Goal: Information Seeking & Learning: Learn about a topic

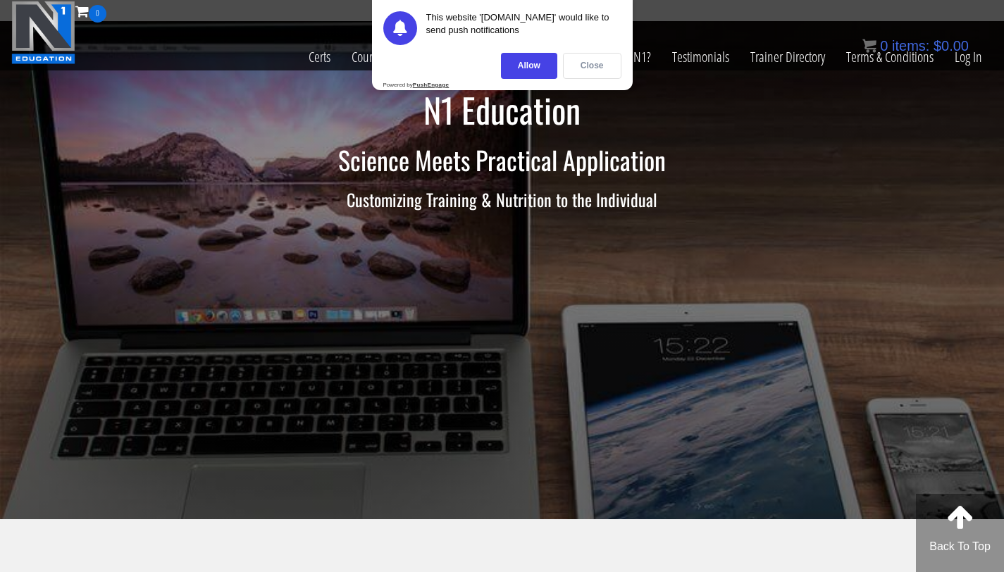
click at [584, 71] on div "Close" at bounding box center [592, 66] width 58 height 26
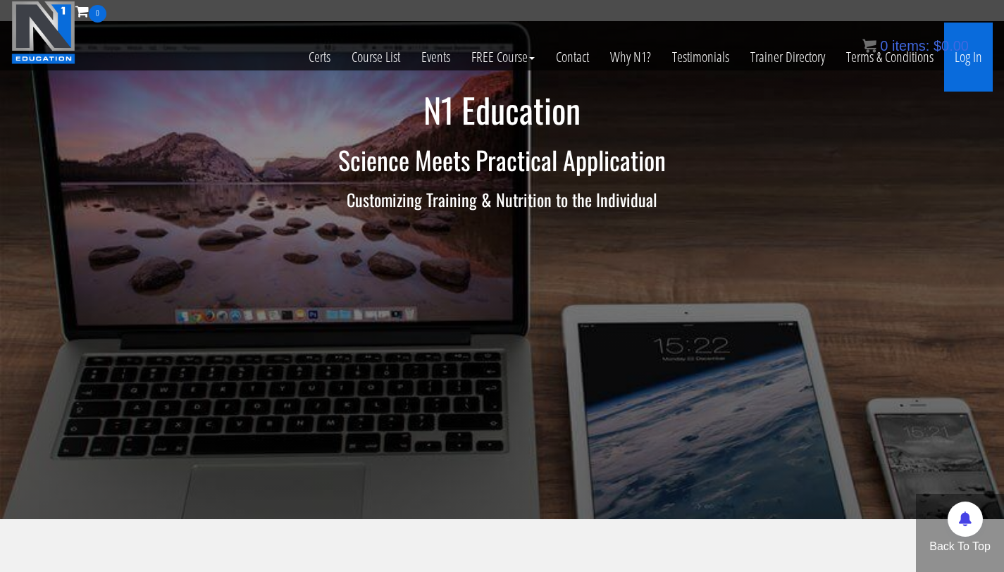
click at [971, 58] on link "Log In" at bounding box center [968, 57] width 49 height 69
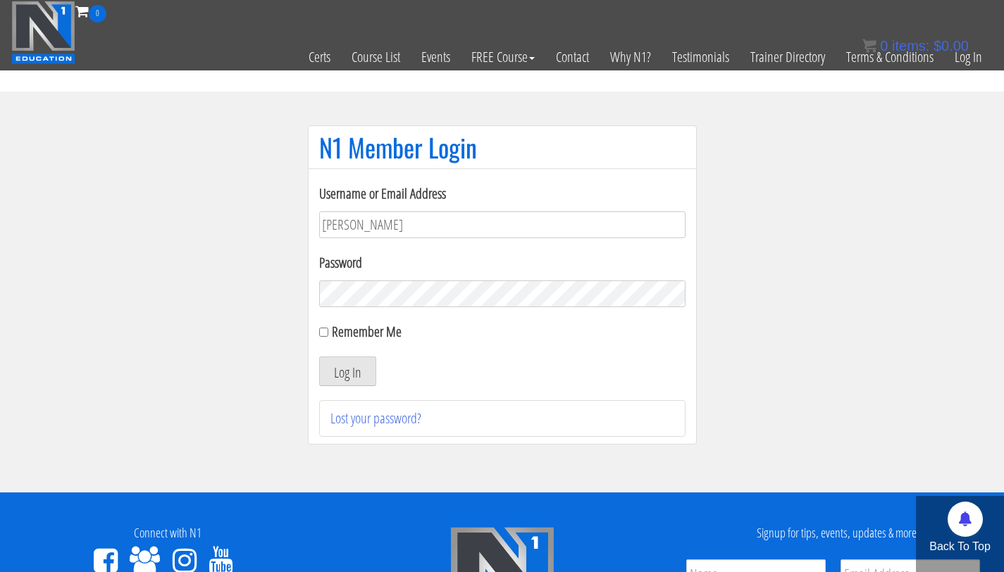
type input "bryan.williams@upr.edu"
click at [319, 357] on button "Log In" at bounding box center [347, 372] width 57 height 30
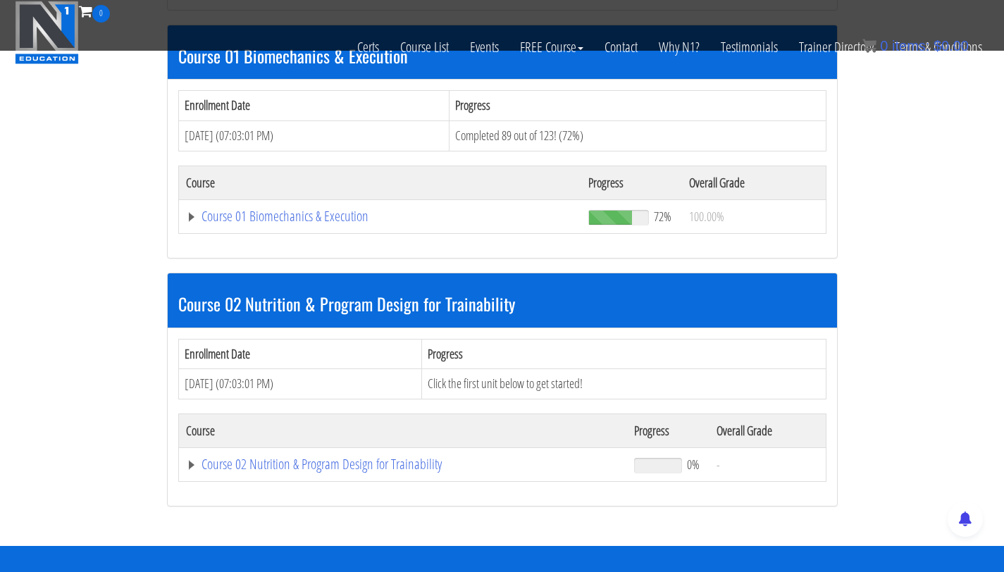
scroll to position [426, 0]
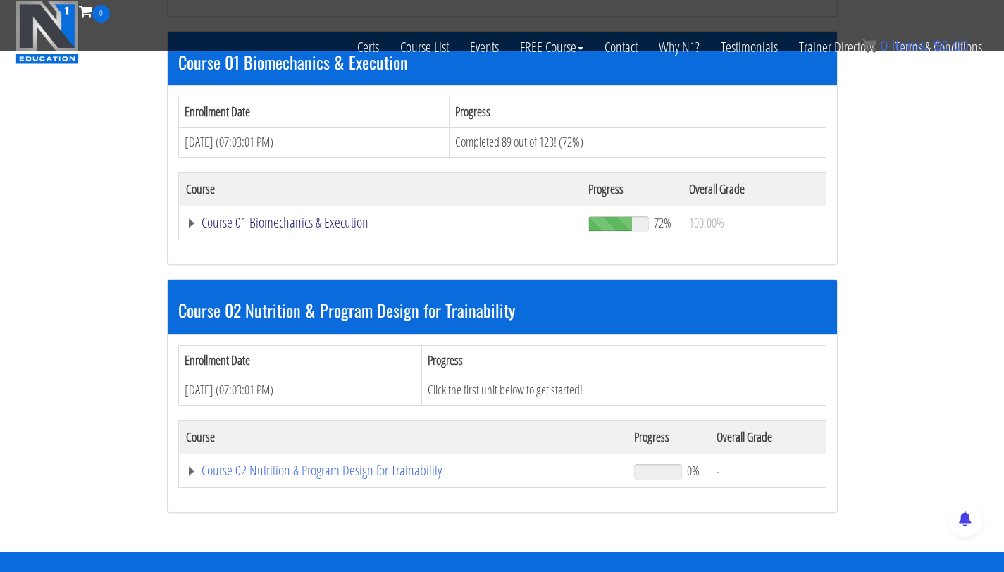
click at [262, 229] on link "Course 01 Biomechanics & Execution" at bounding box center [380, 223] width 389 height 14
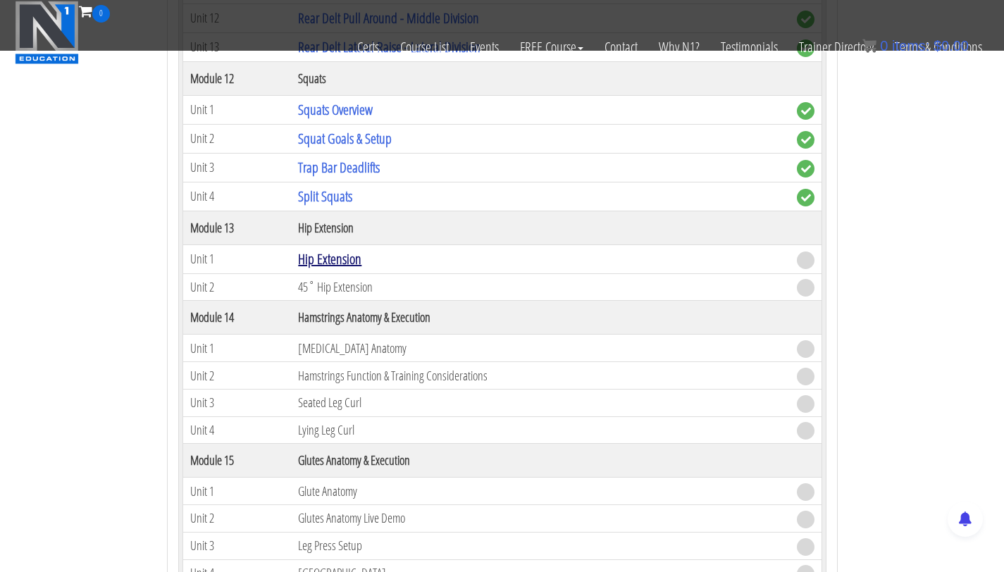
scroll to position [3434, 0]
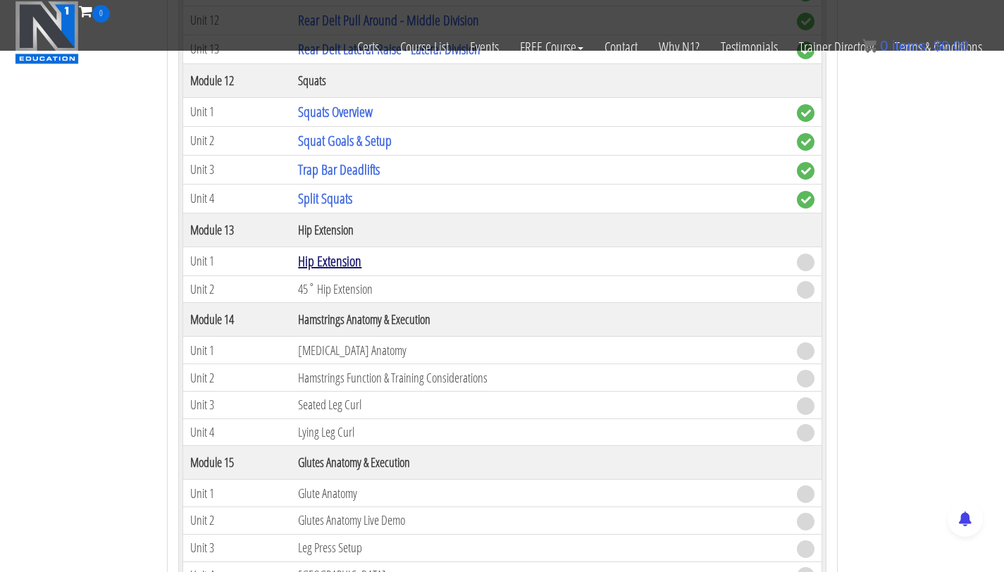
click at [323, 254] on link "Hip Extension" at bounding box center [329, 261] width 63 height 19
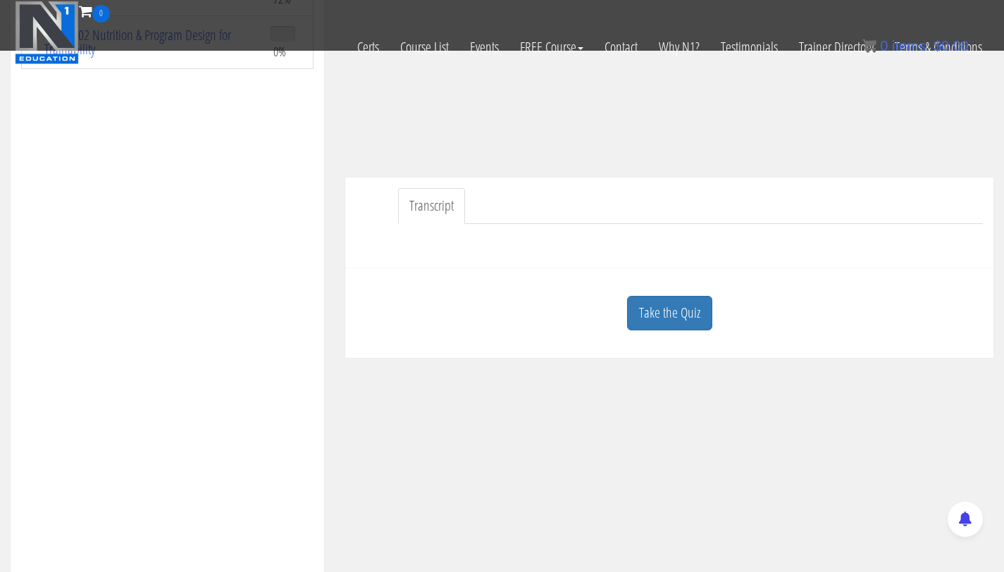
scroll to position [425, 0]
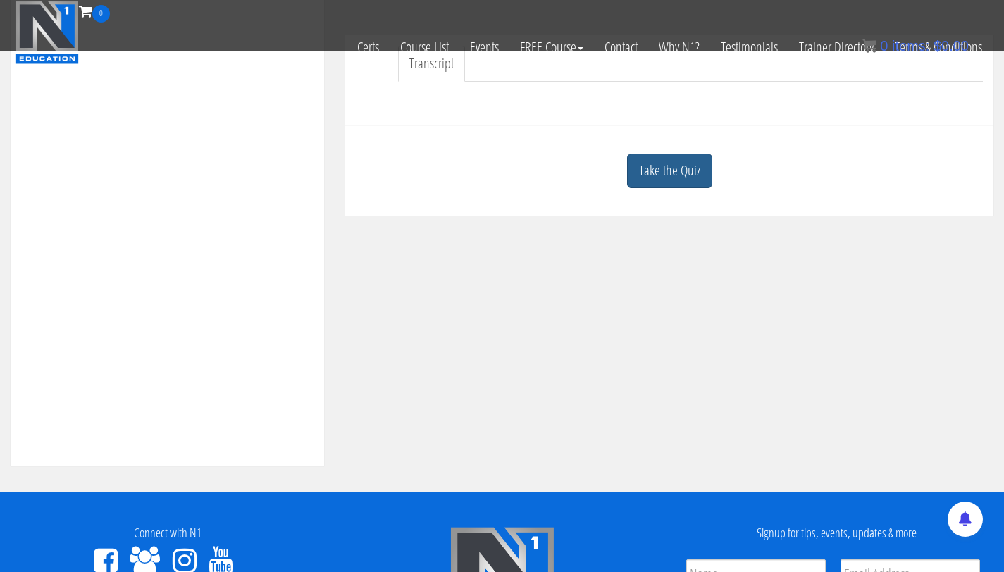
click at [668, 165] on link "Take the Quiz" at bounding box center [669, 171] width 85 height 35
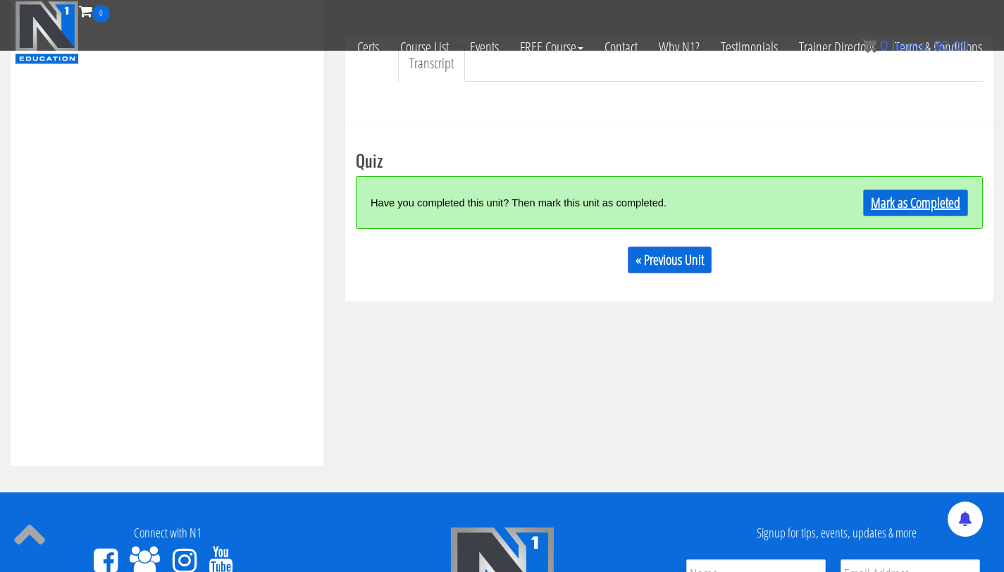
click at [885, 200] on link "Mark as Completed" at bounding box center [915, 203] width 105 height 27
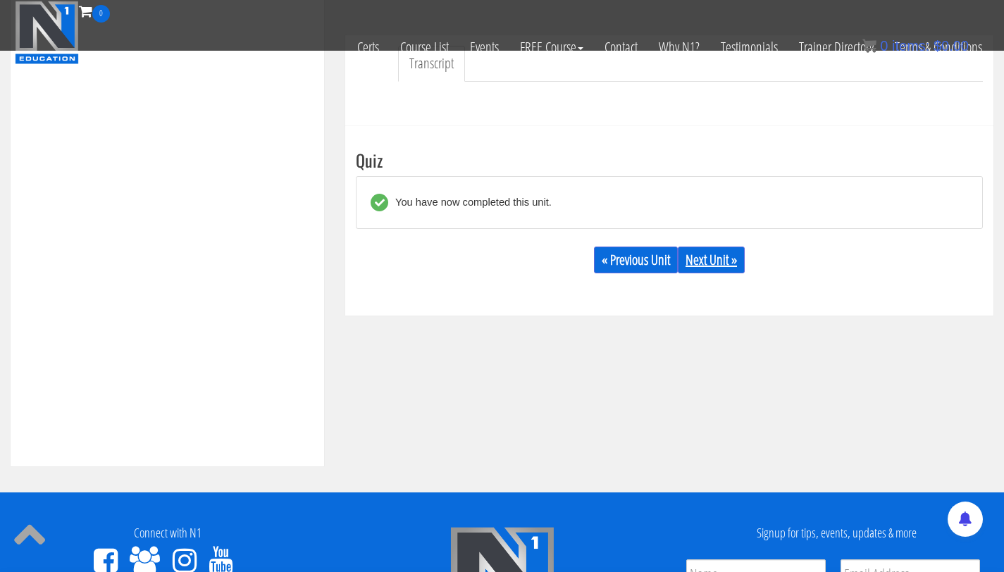
click at [710, 264] on link "Next Unit »" at bounding box center [711, 260] width 67 height 27
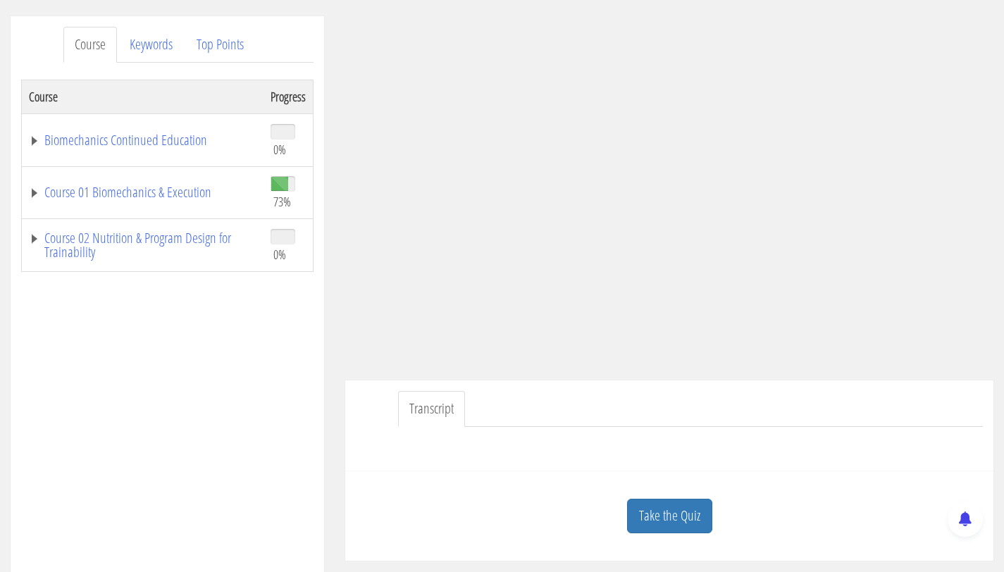
scroll to position [181, 0]
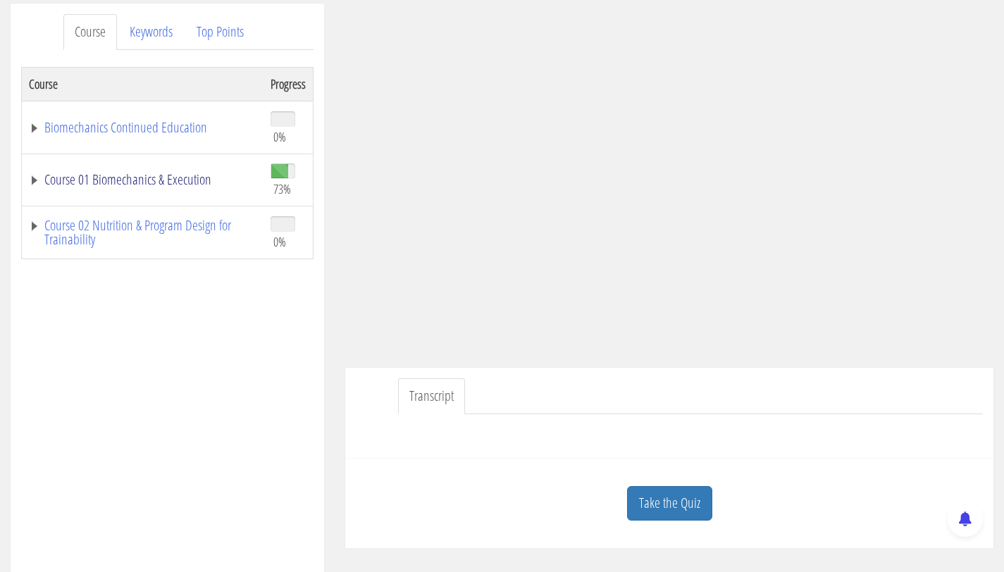
click at [155, 180] on link "Course 01 Biomechanics & Execution" at bounding box center [143, 180] width 228 height 14
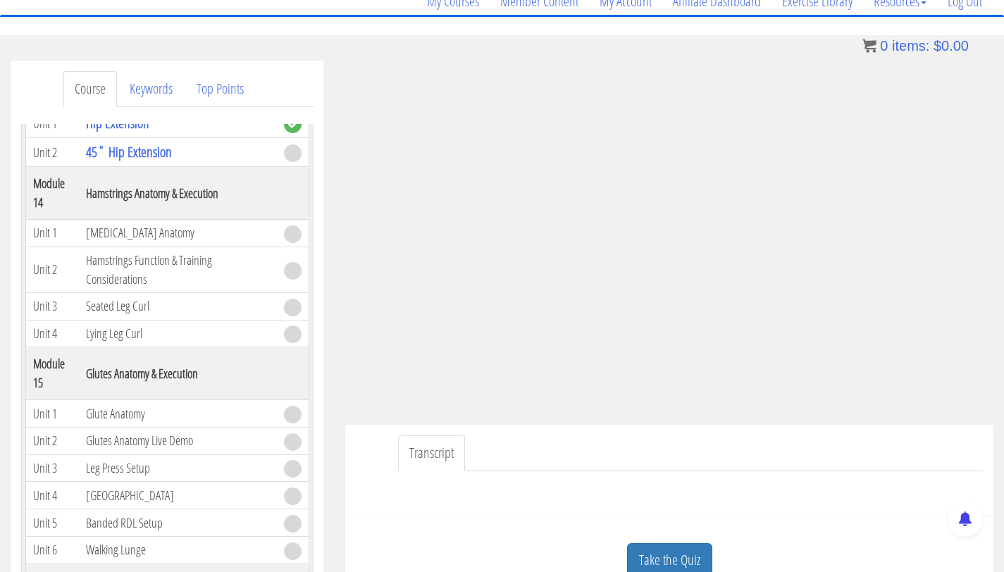
scroll to position [3994, 0]
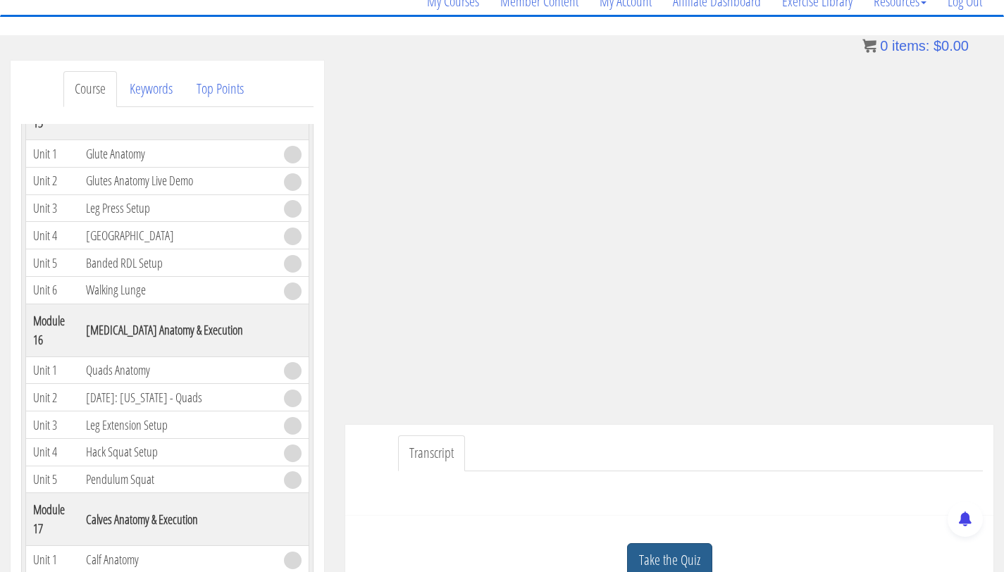
click at [669, 567] on link "Take the Quiz" at bounding box center [669, 560] width 85 height 35
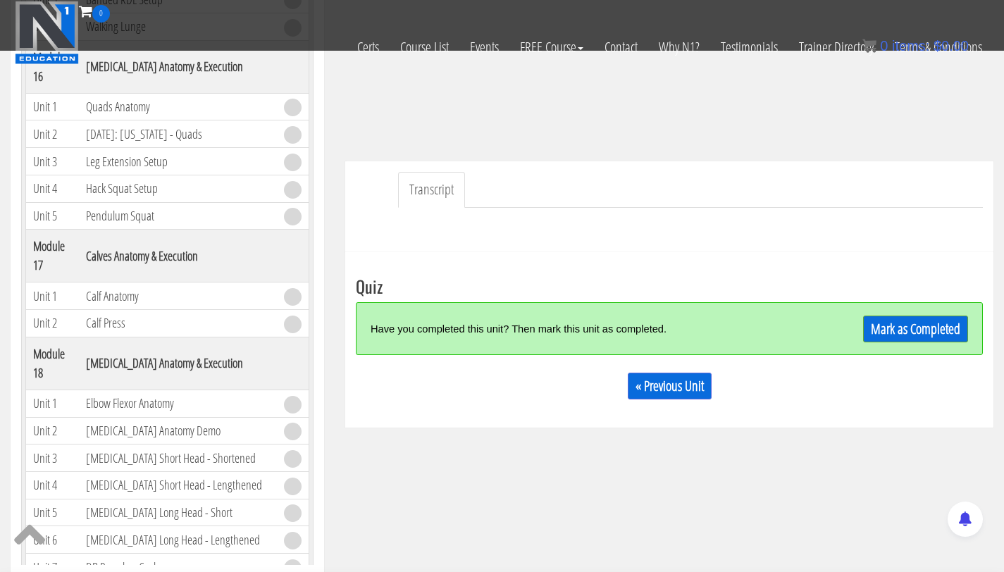
scroll to position [321, 0]
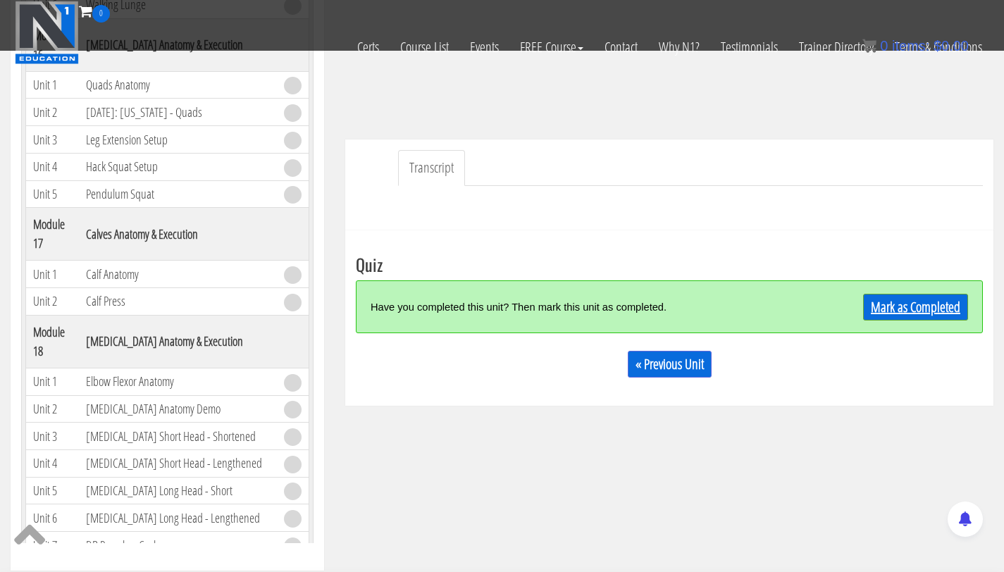
click at [918, 304] on link "Mark as Completed" at bounding box center [915, 307] width 105 height 27
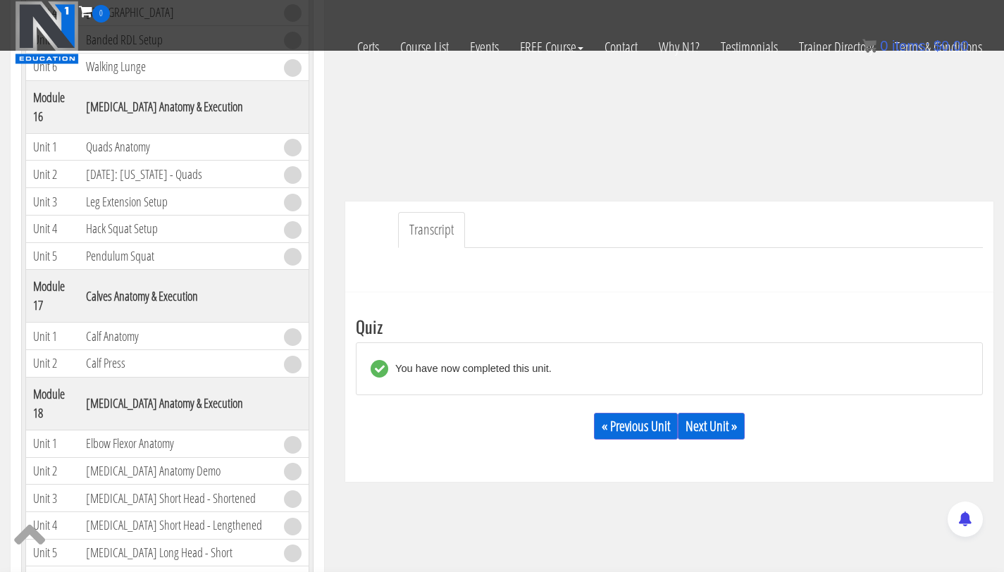
scroll to position [476, 0]
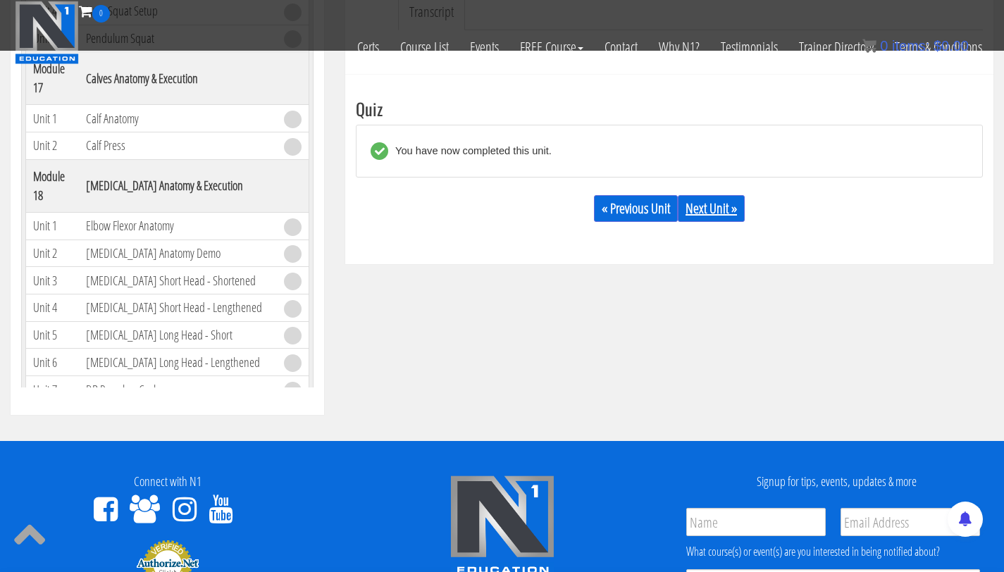
click at [702, 206] on link "Next Unit »" at bounding box center [711, 208] width 67 height 27
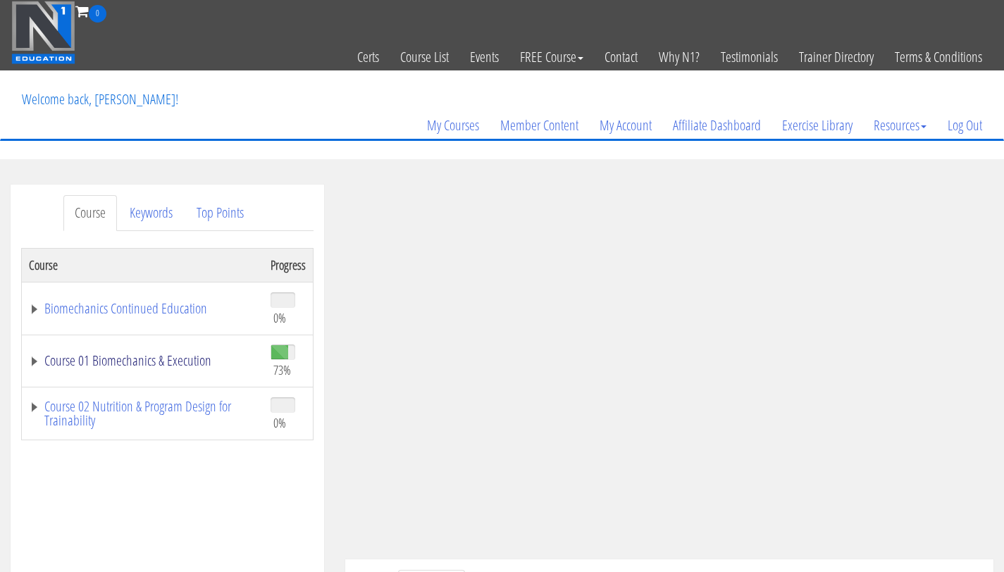
click at [126, 358] on link "Course 01 Biomechanics & Execution" at bounding box center [143, 361] width 228 height 14
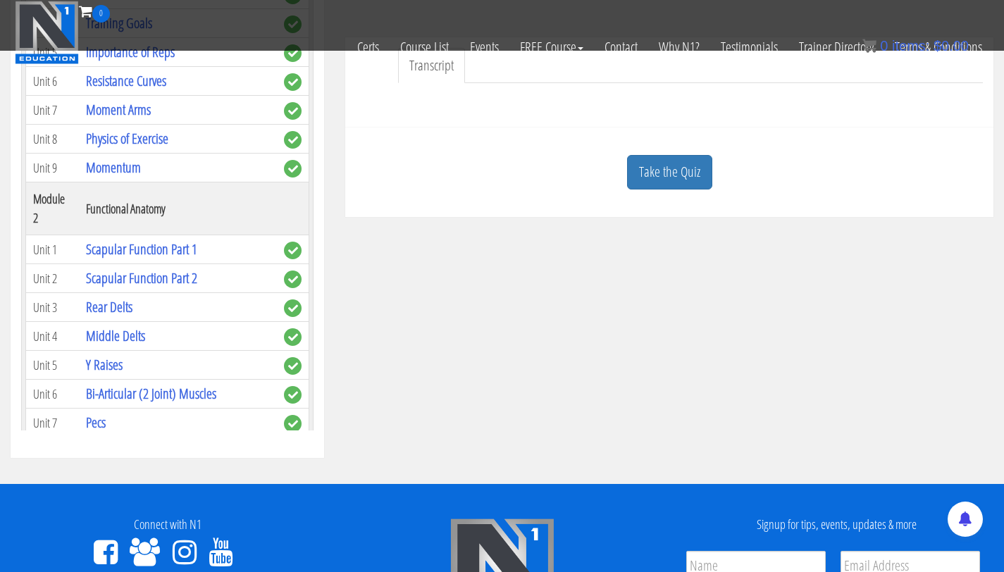
scroll to position [406, 0]
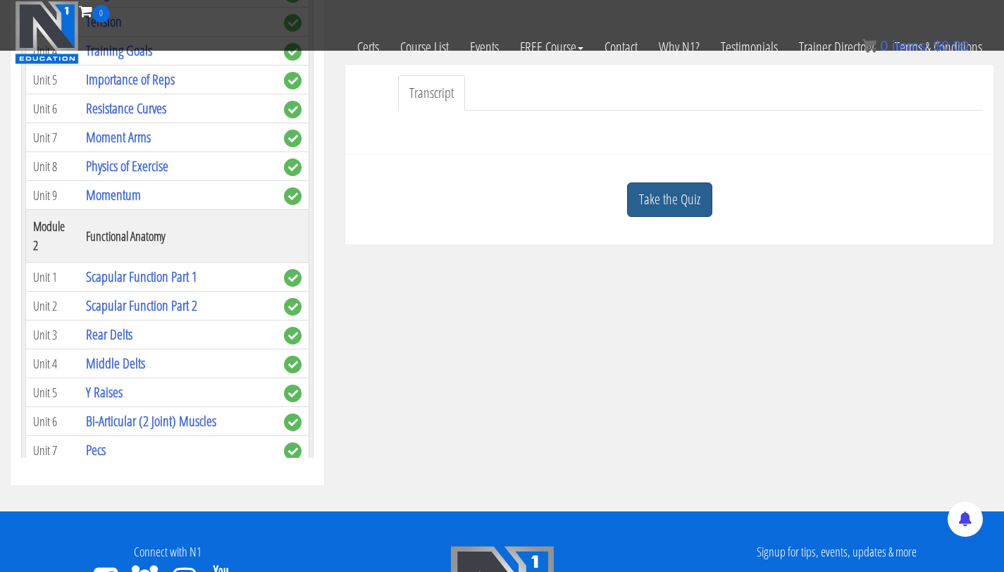
click at [650, 187] on link "Take the Quiz" at bounding box center [669, 200] width 85 height 35
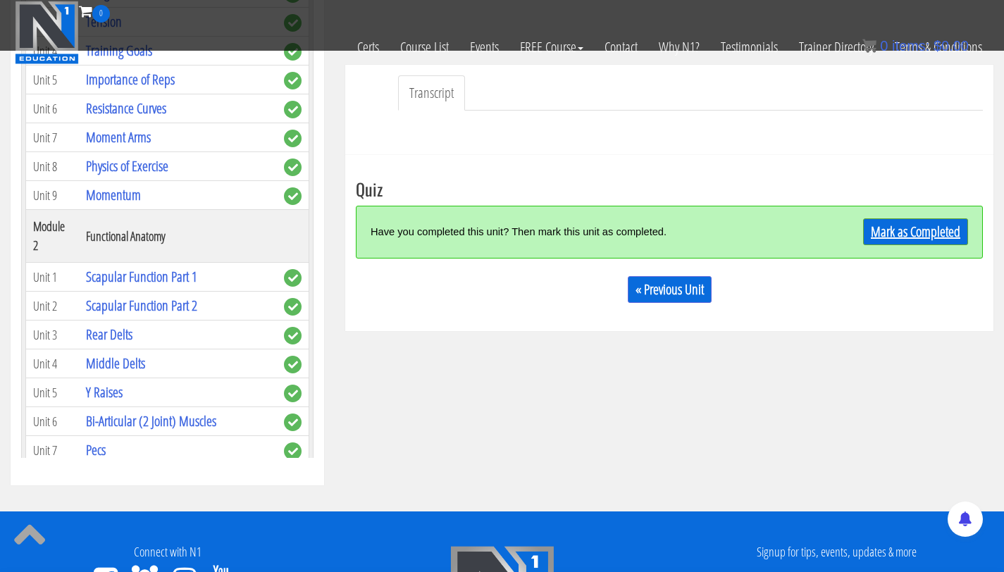
click at [906, 227] on link "Mark as Completed" at bounding box center [915, 231] width 105 height 27
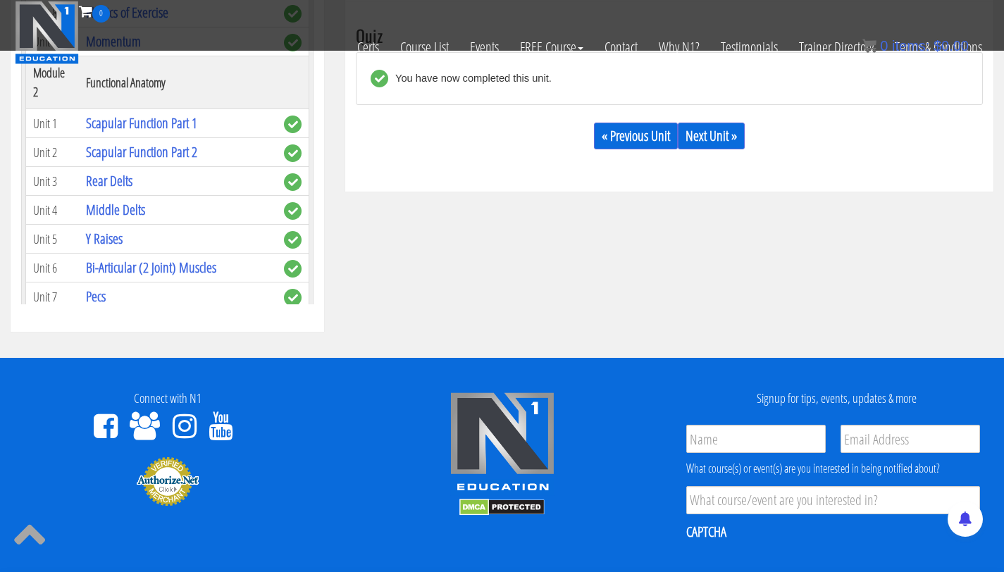
scroll to position [551, 0]
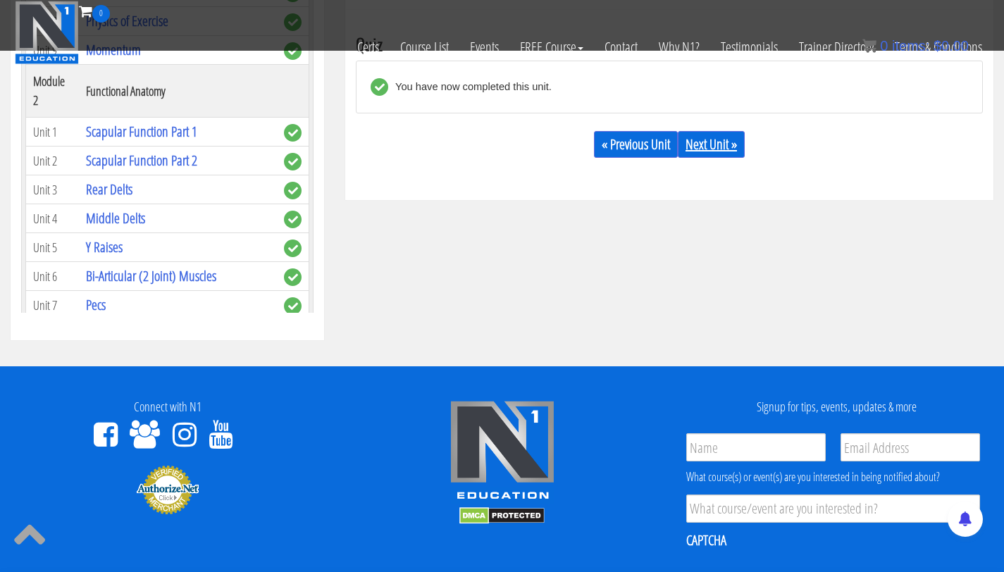
click at [703, 138] on link "Next Unit »" at bounding box center [711, 144] width 67 height 27
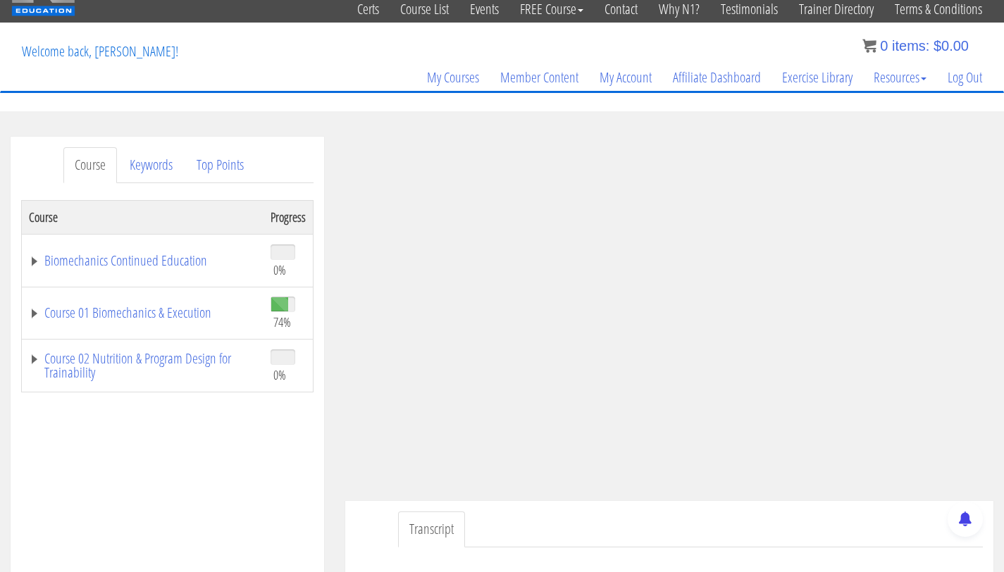
scroll to position [59, 0]
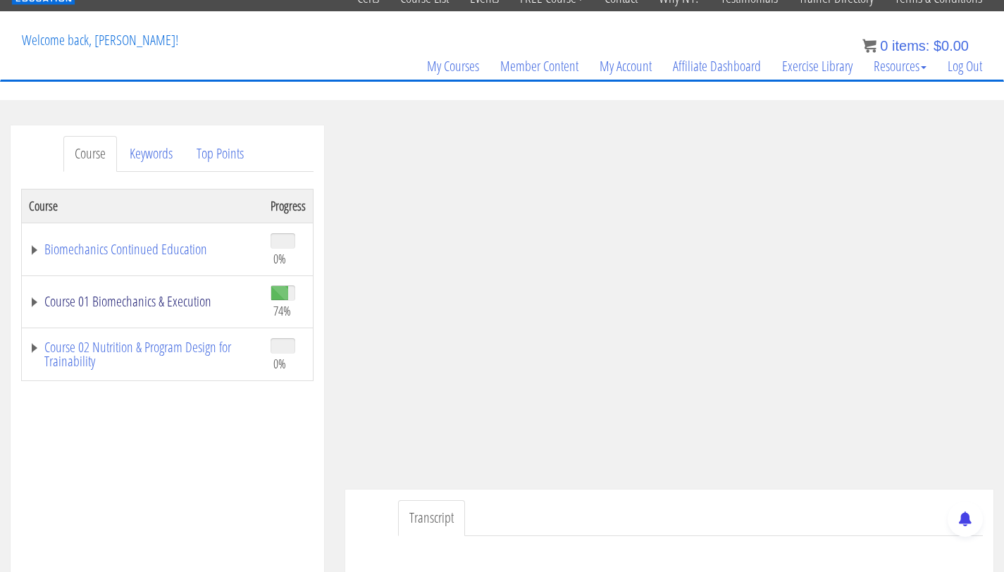
click at [143, 306] on link "Course 01 Biomechanics & Execution" at bounding box center [143, 302] width 228 height 14
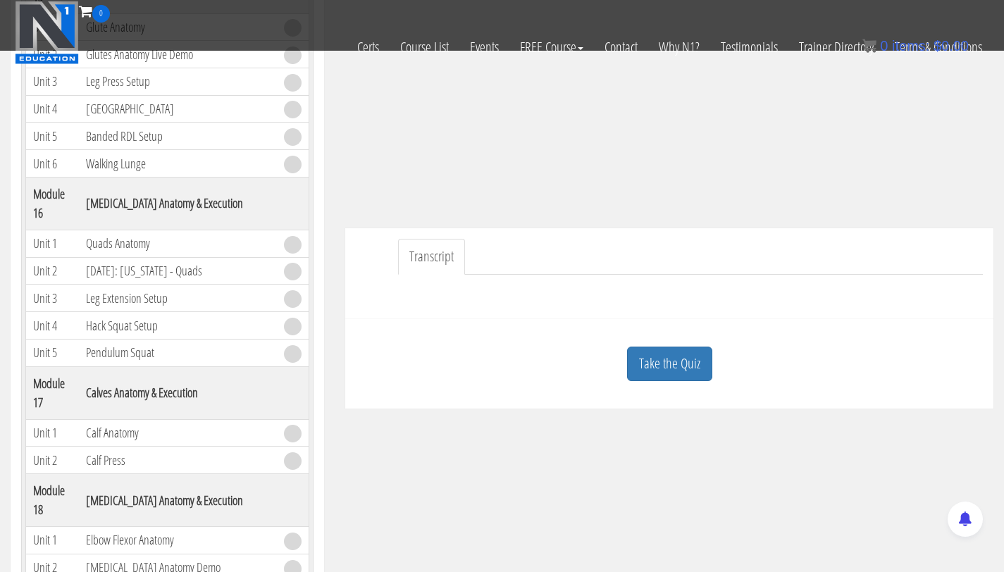
scroll to position [402, 0]
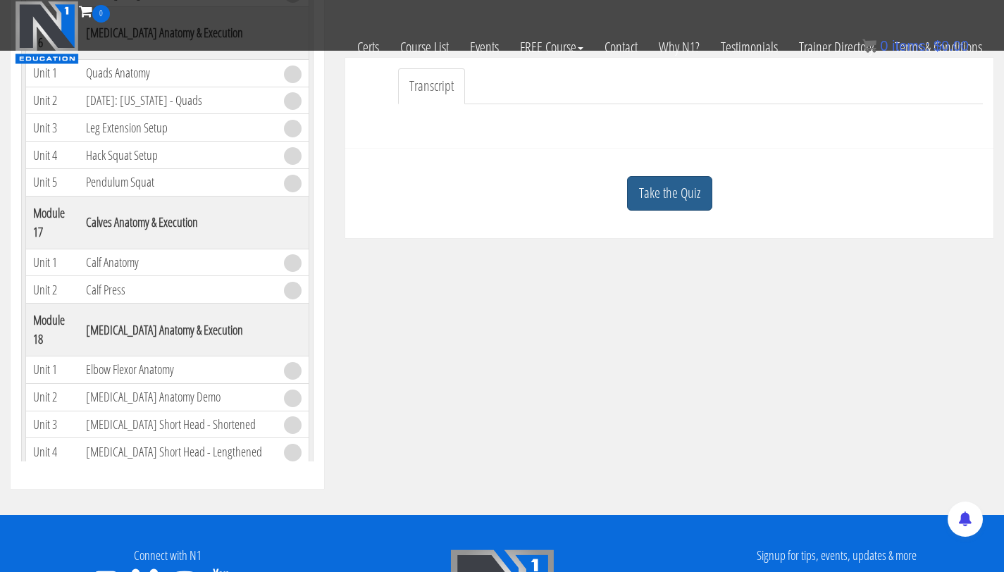
click at [684, 203] on link "Take the Quiz" at bounding box center [669, 193] width 85 height 35
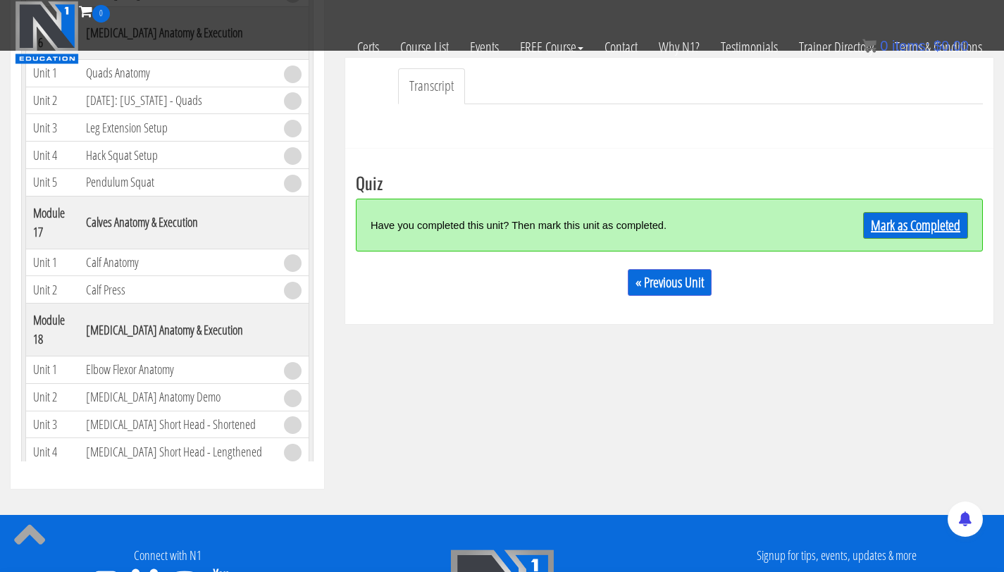
click at [903, 235] on link "Mark as Completed" at bounding box center [915, 225] width 105 height 27
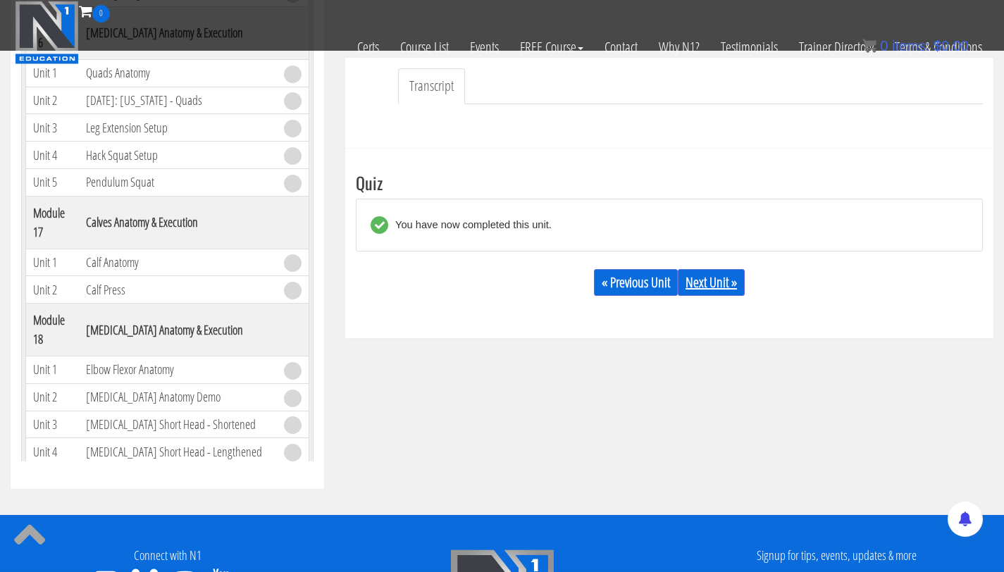
click at [703, 272] on link "Next Unit »" at bounding box center [711, 282] width 67 height 27
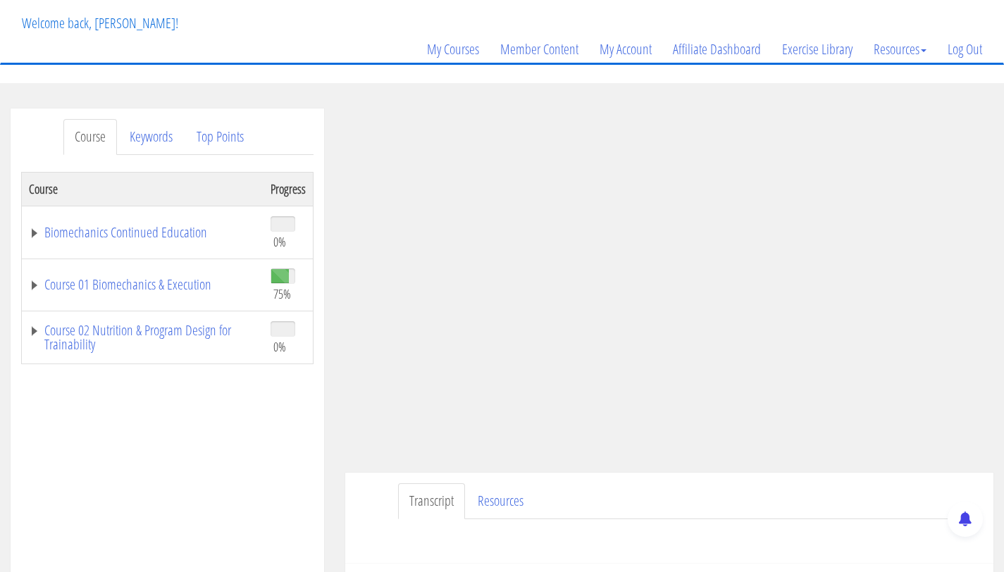
scroll to position [132, 0]
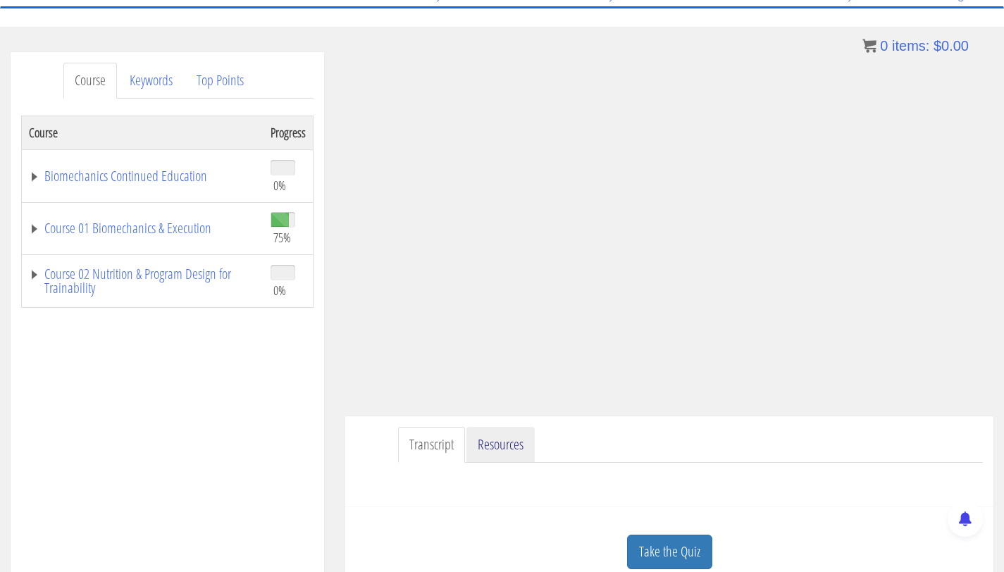
click at [496, 458] on link "Resources" at bounding box center [501, 445] width 68 height 36
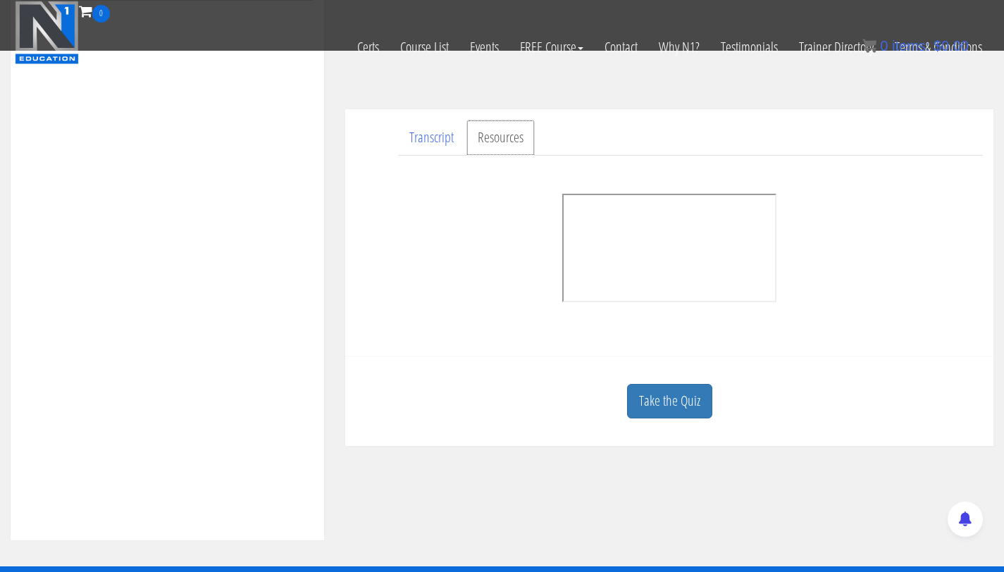
scroll to position [353, 0]
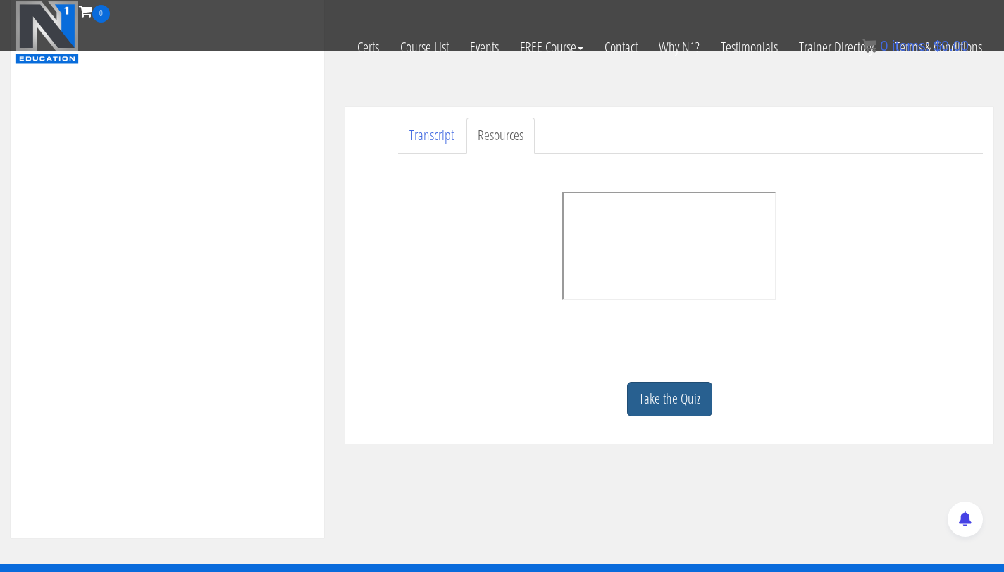
click at [676, 402] on link "Take the Quiz" at bounding box center [669, 399] width 85 height 35
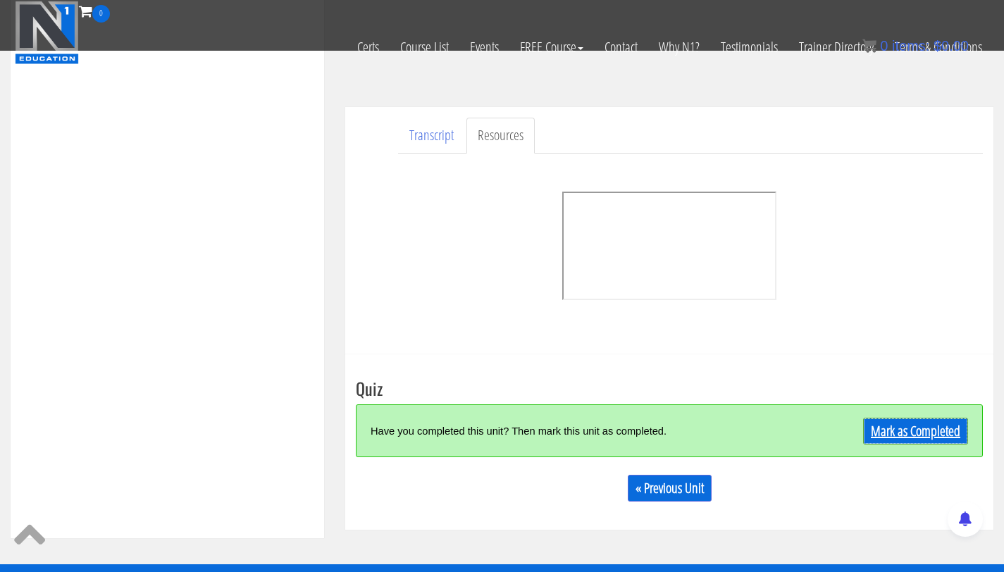
click at [892, 438] on link "Mark as Completed" at bounding box center [915, 431] width 105 height 27
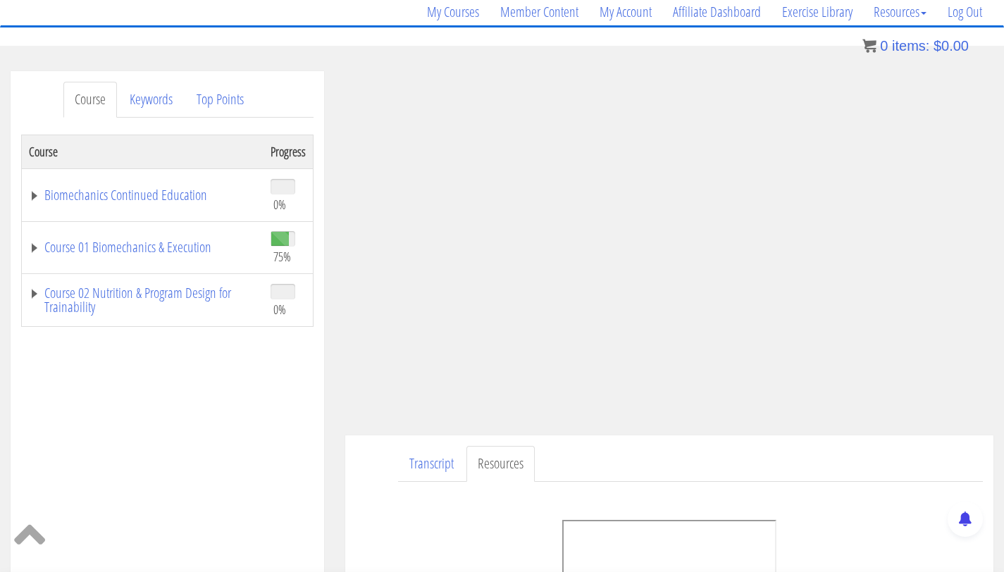
scroll to position [0, 0]
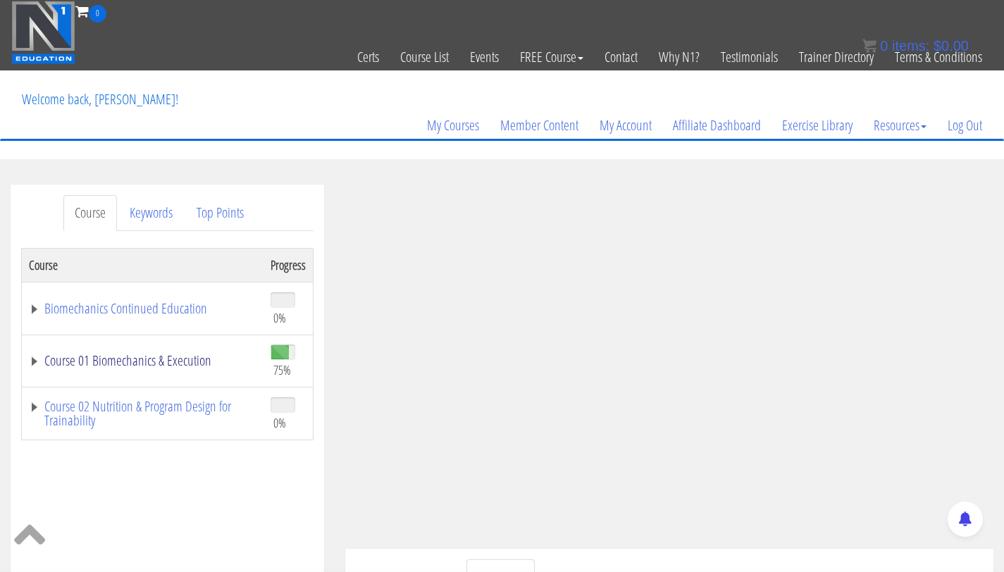
click at [123, 364] on link "Course 01 Biomechanics & Execution" at bounding box center [143, 361] width 228 height 14
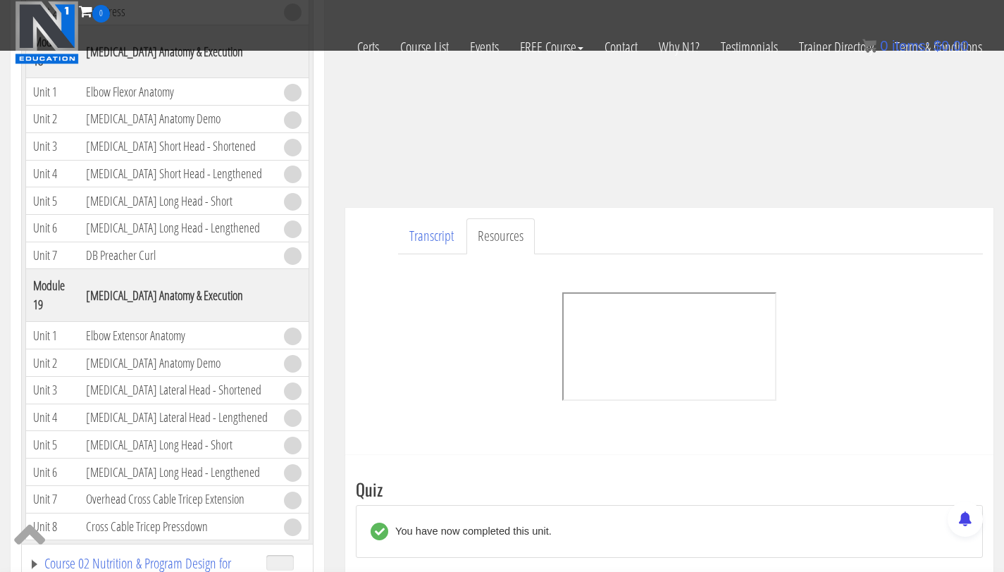
scroll to position [318, 0]
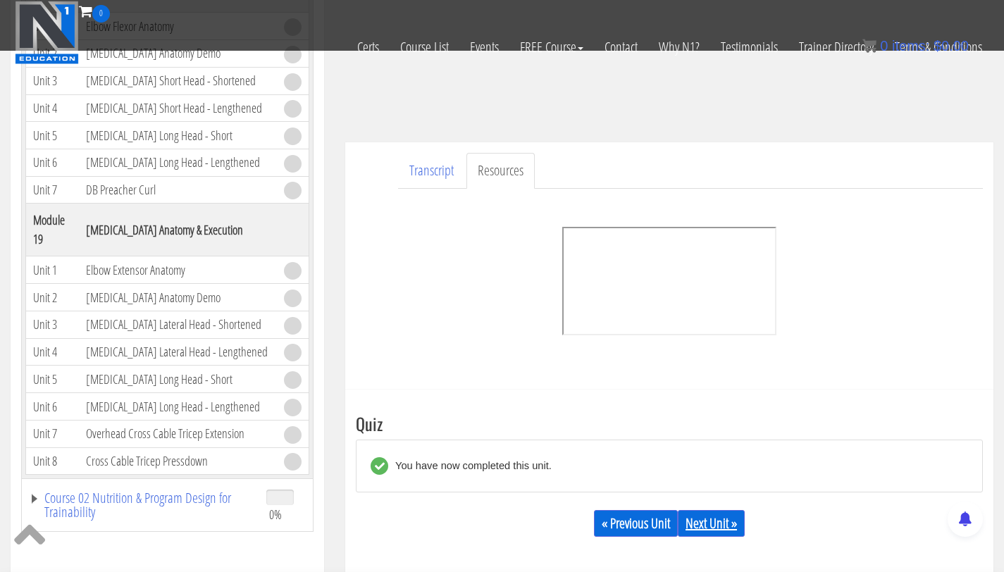
click at [691, 523] on link "Next Unit »" at bounding box center [711, 523] width 67 height 27
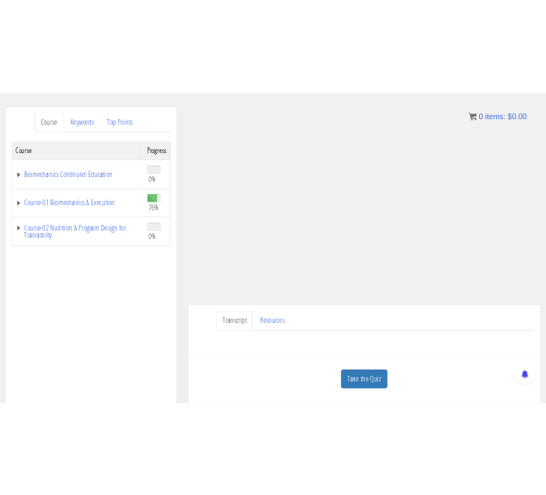
scroll to position [149, 0]
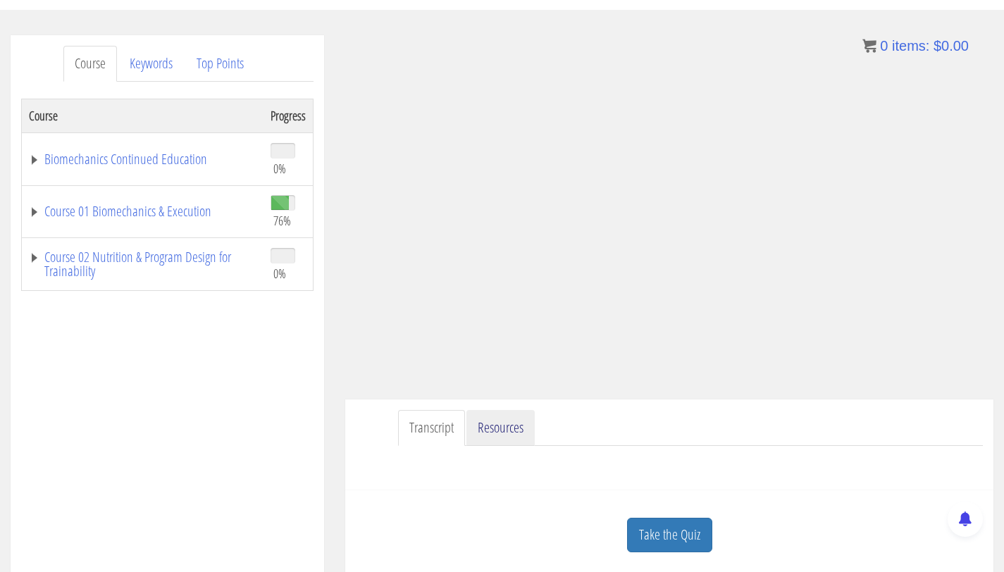
click at [503, 438] on link "Resources" at bounding box center [501, 428] width 68 height 36
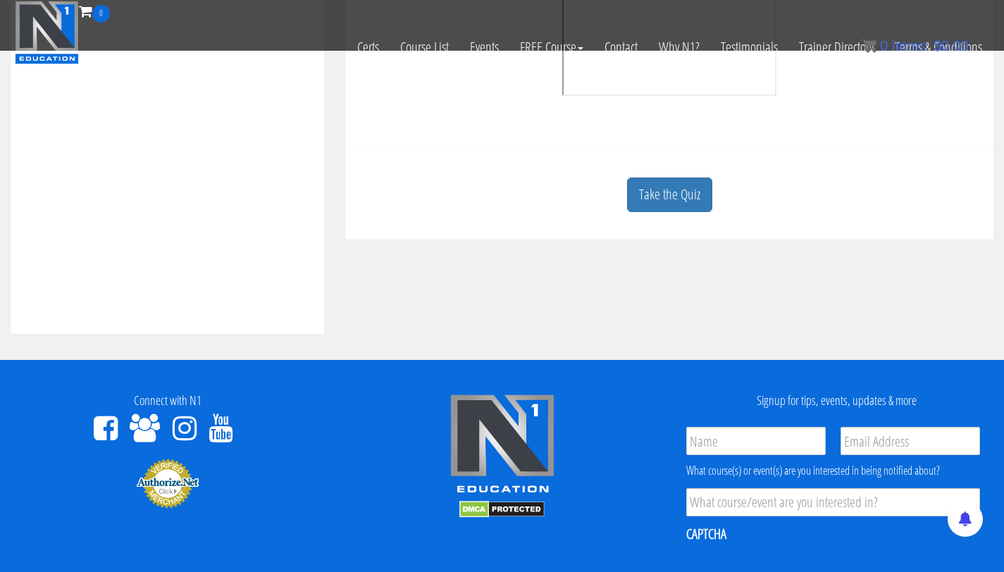
scroll to position [572, 0]
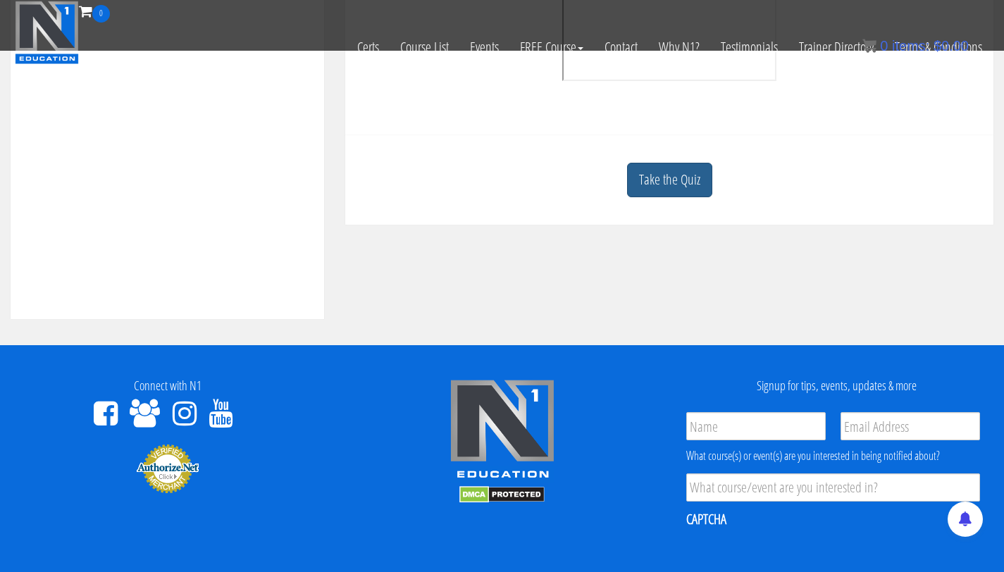
click at [641, 179] on link "Take the Quiz" at bounding box center [669, 180] width 85 height 35
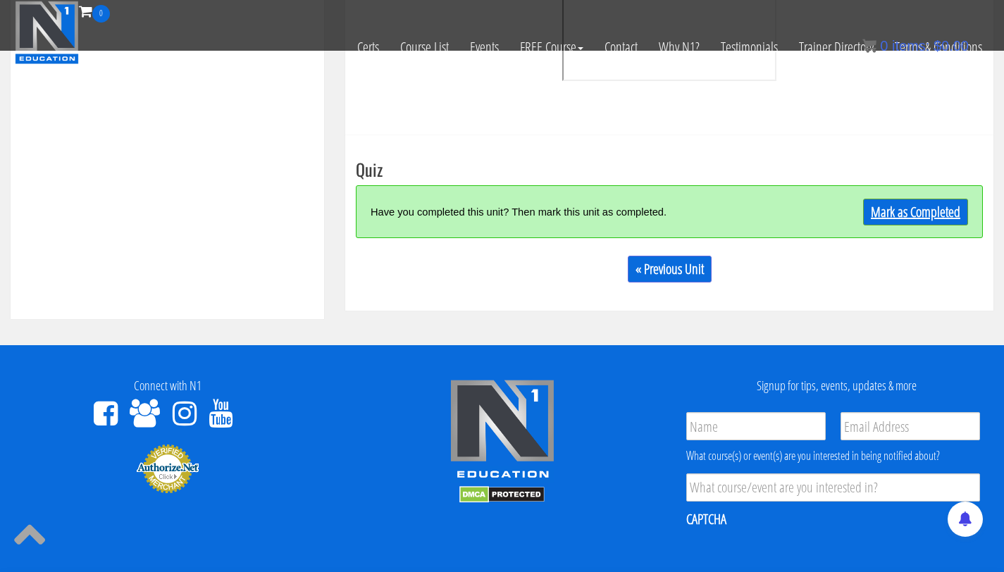
click at [925, 208] on link "Mark as Completed" at bounding box center [915, 212] width 105 height 27
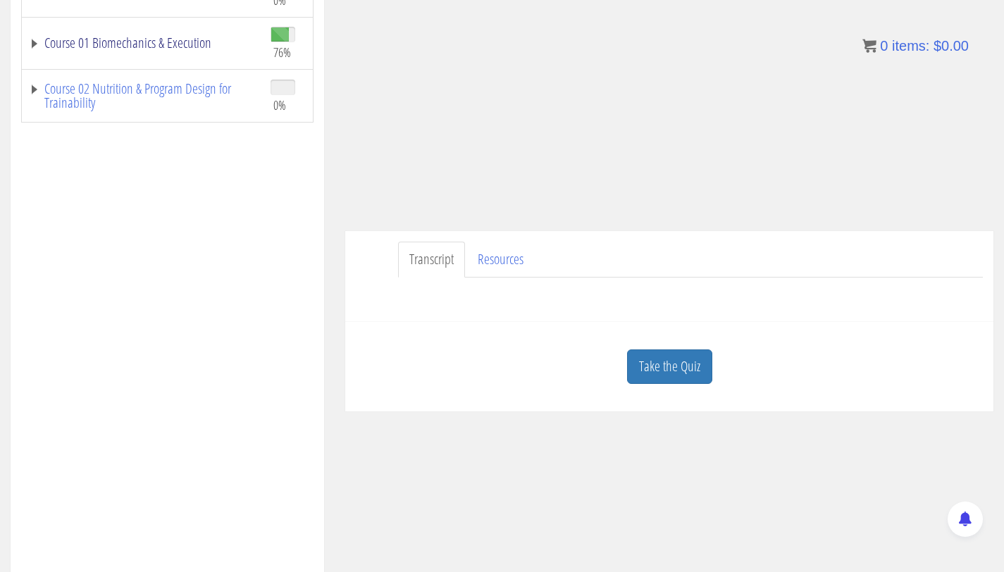
click at [121, 47] on link "Course 01 Biomechanics & Execution" at bounding box center [143, 43] width 228 height 14
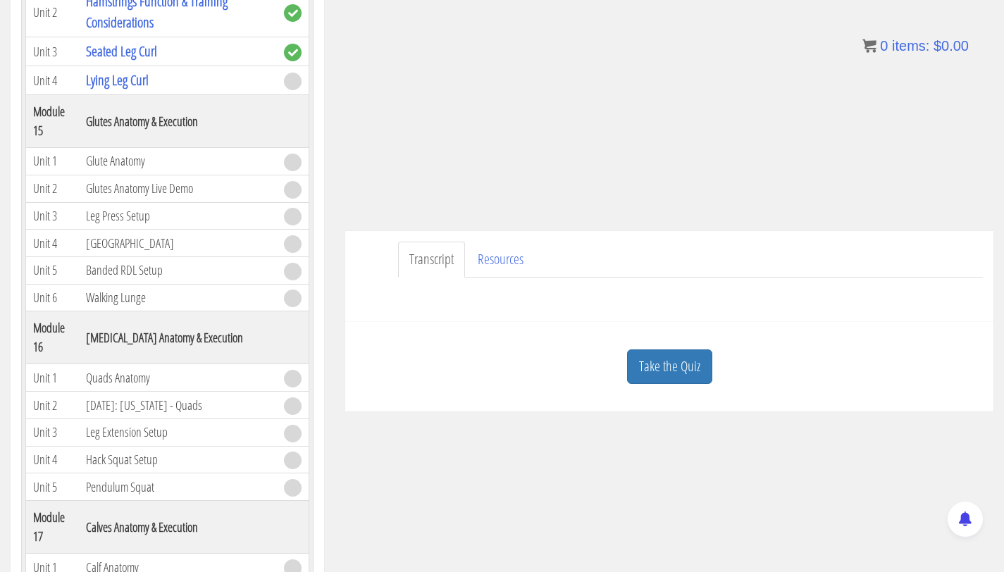
scroll to position [3818, 0]
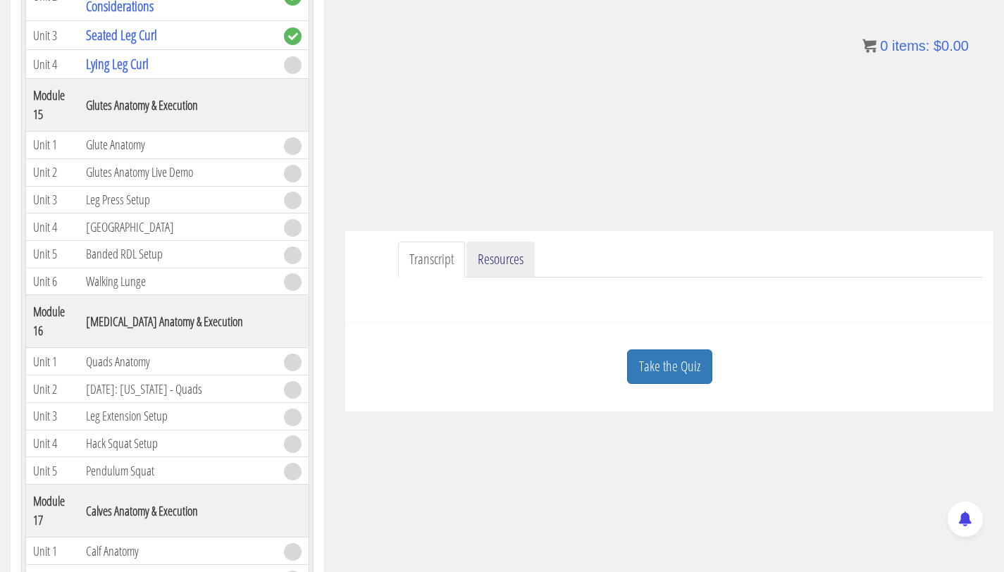
click at [490, 274] on link "Resources" at bounding box center [501, 260] width 68 height 36
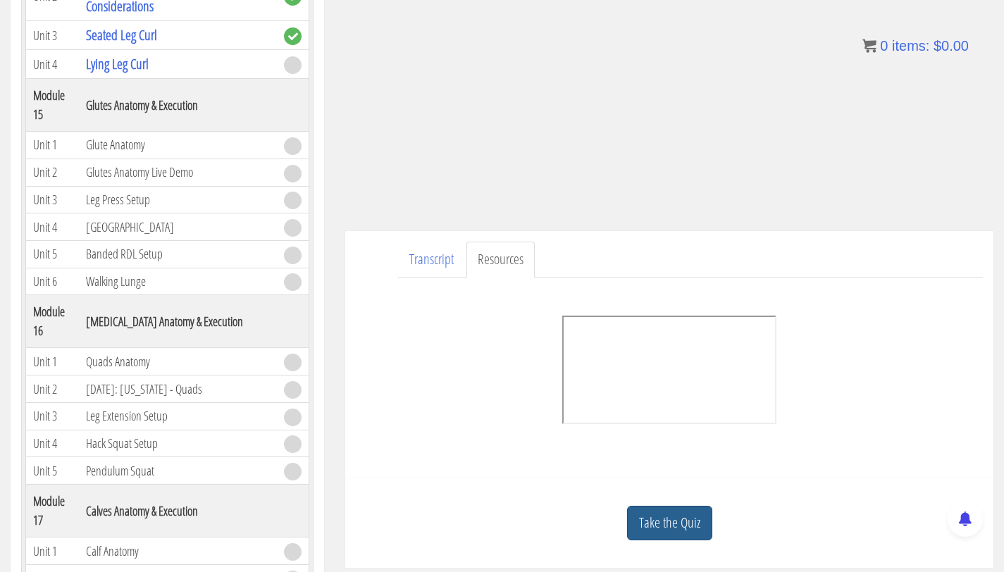
click at [664, 532] on link "Take the Quiz" at bounding box center [669, 523] width 85 height 35
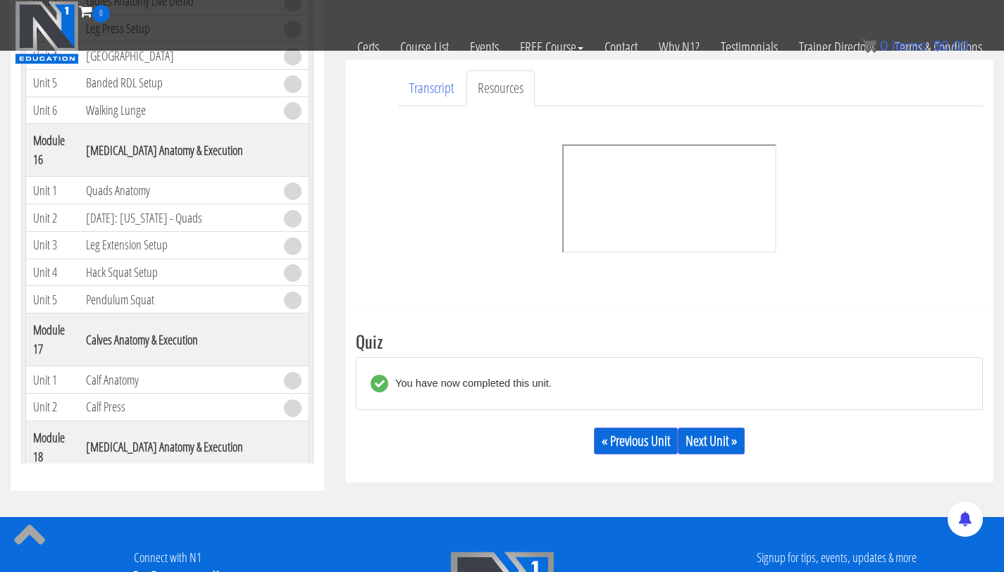
scroll to position [607, 0]
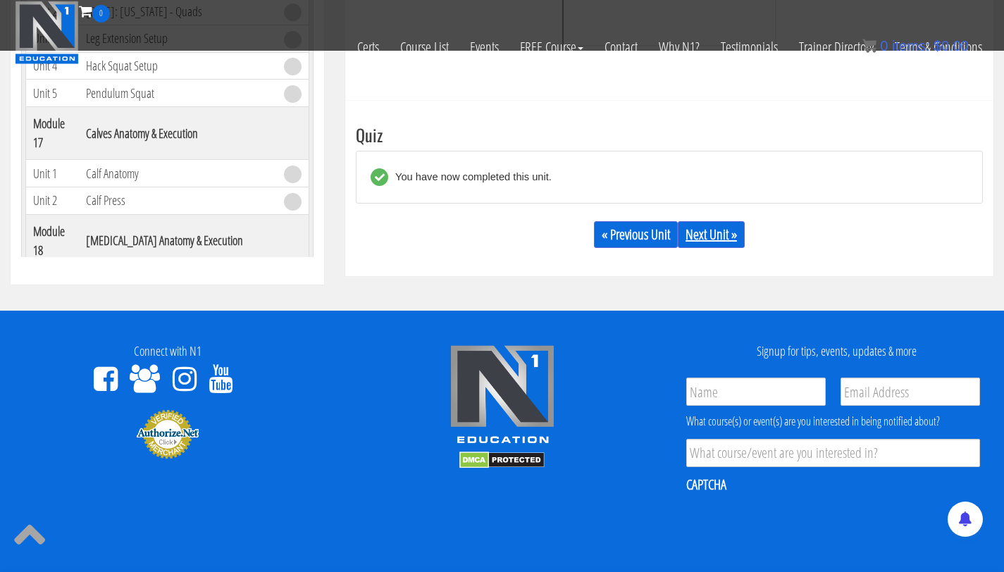
click at [703, 230] on link "Next Unit »" at bounding box center [711, 234] width 67 height 27
